Goal: Information Seeking & Learning: Learn about a topic

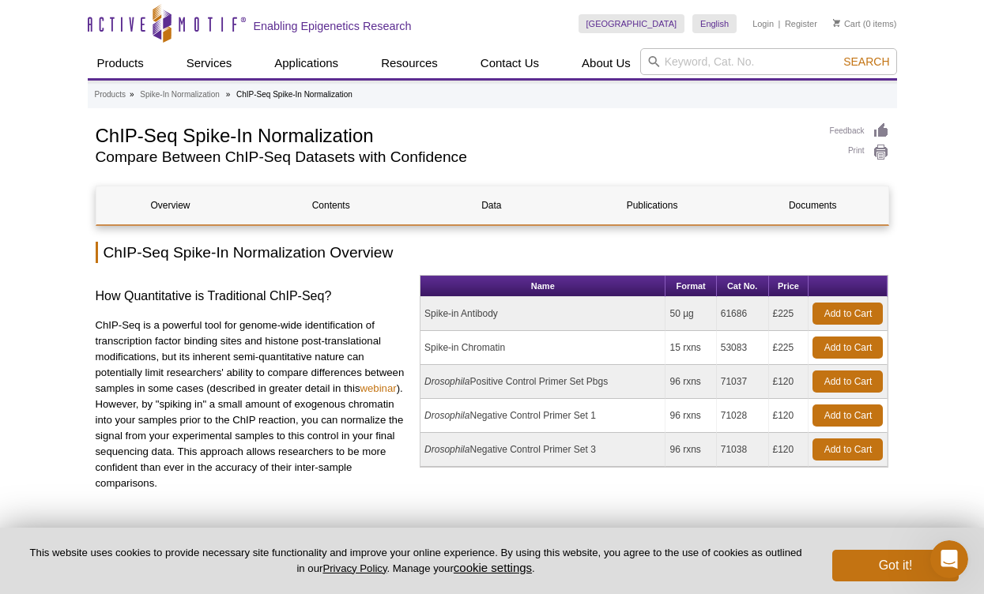
drag, startPoint x: 426, startPoint y: 349, endPoint x: 797, endPoint y: 347, distance: 370.6
click at [797, 347] on tr "Spike-in Chromatin 15 rxns 53083 £225 Add to Cart" at bounding box center [653, 348] width 467 height 34
copy tr "Spike-in Chromatin 15 rxns 53083 £225"
drag, startPoint x: 512, startPoint y: 278, endPoint x: 769, endPoint y: 283, distance: 256.9
click at [769, 283] on tr "Name Format Cat No. Price" at bounding box center [653, 286] width 467 height 21
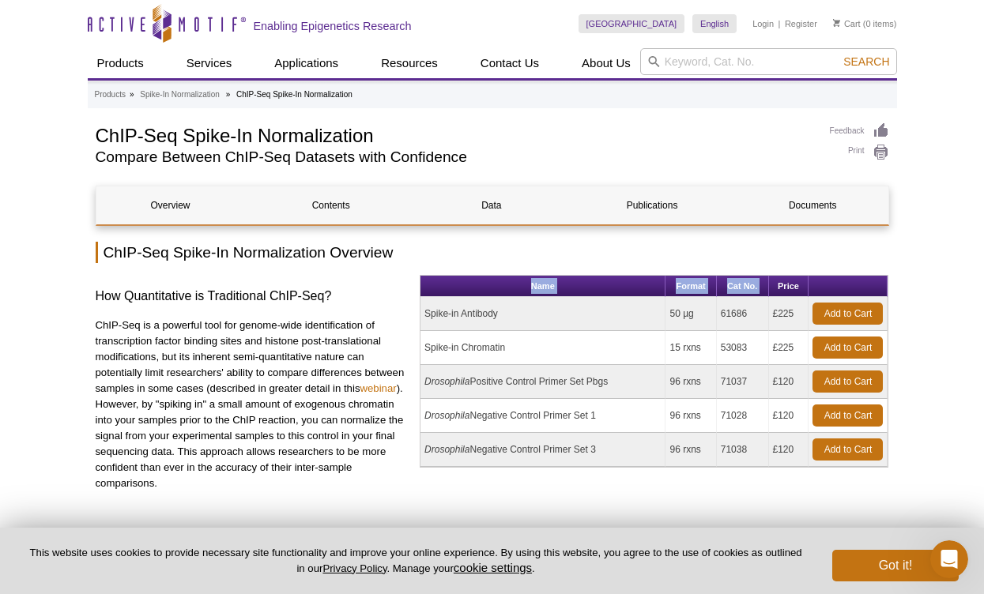
copy tr "Name Format Cat No."
click at [372, 282] on div "How Quantitative is Traditional ChIP-Seq? ChIP-Seq is a powerful tool for genom…" at bounding box center [252, 391] width 313 height 232
drag, startPoint x: 488, startPoint y: 283, endPoint x: 801, endPoint y: 286, distance: 313.0
click at [801, 286] on tr "Name Format Cat No. Price" at bounding box center [653, 286] width 467 height 21
copy tr "Name Format Cat No. Price"
